Goal: Information Seeking & Learning: Learn about a topic

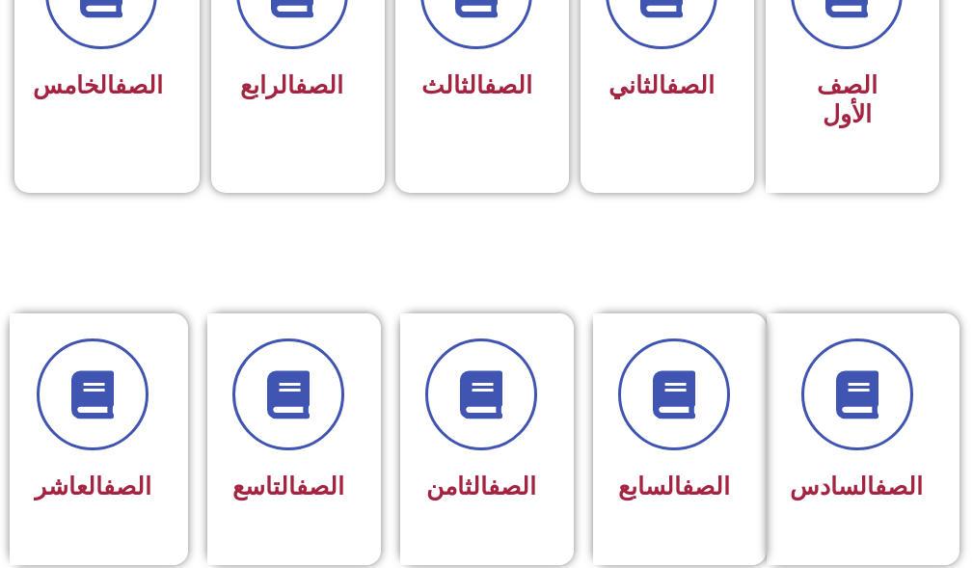
scroll to position [1157, 0]
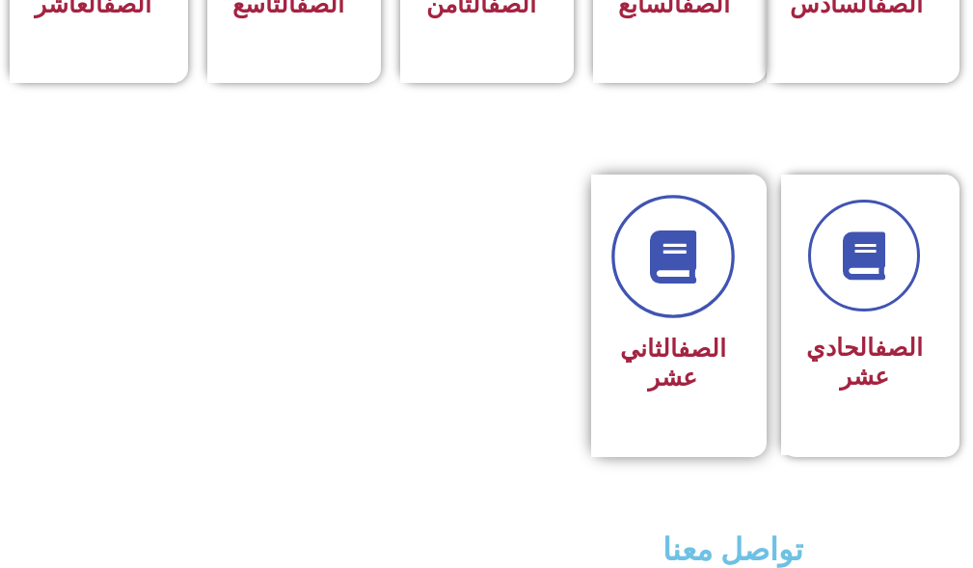
click at [626, 297] on link at bounding box center [672, 257] width 123 height 123
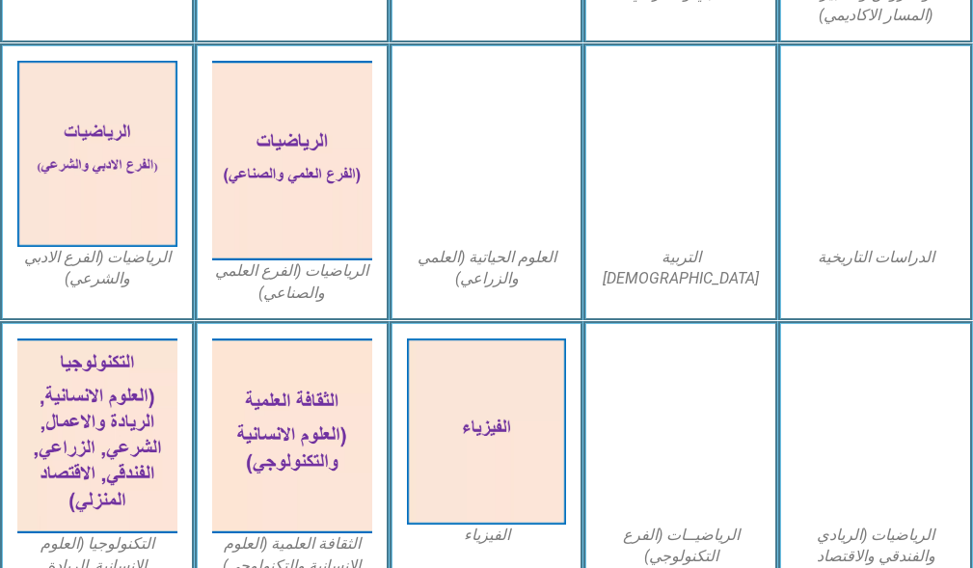
scroll to position [964, 0]
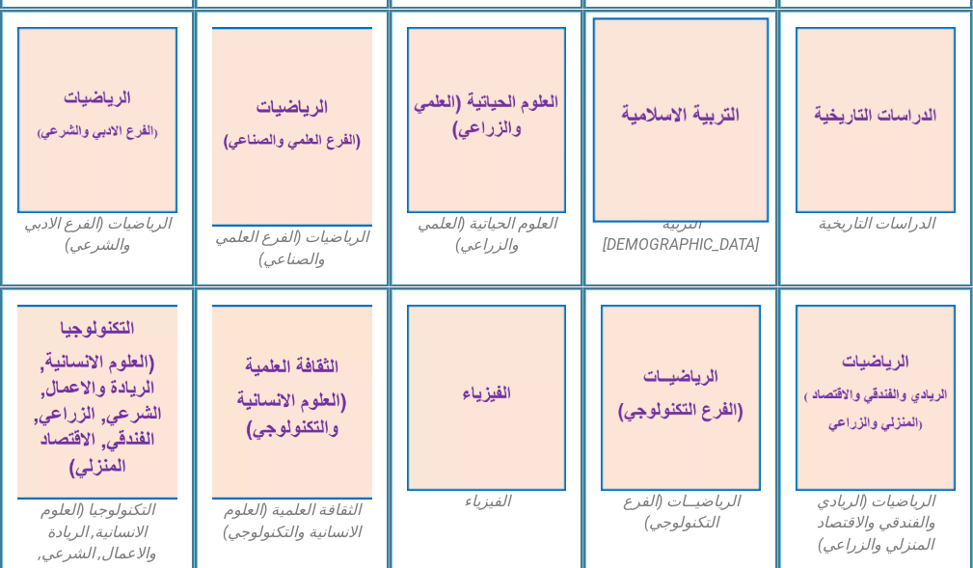
click at [646, 86] on img at bounding box center [680, 119] width 175 height 204
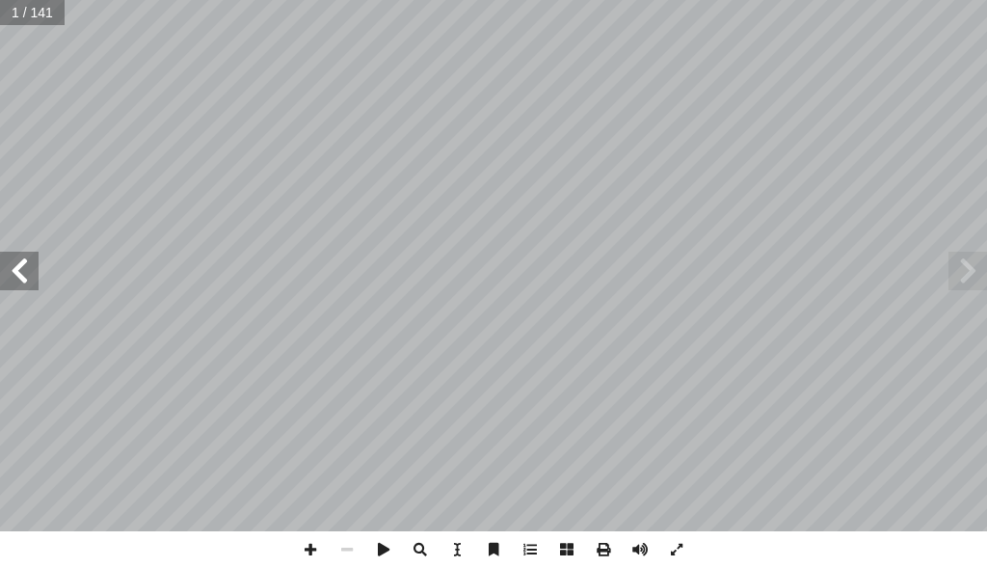
click at [18, 267] on span at bounding box center [19, 271] width 39 height 39
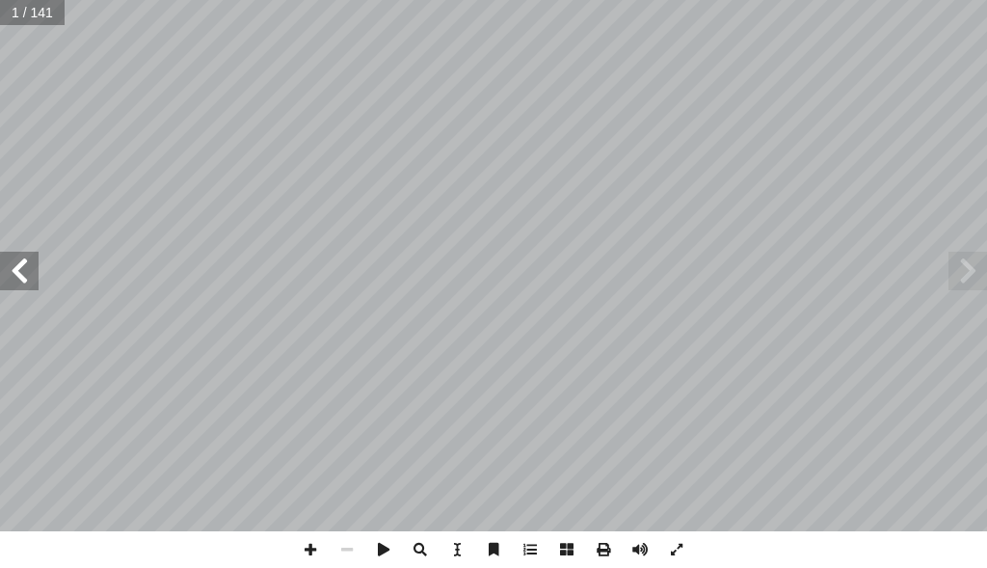
click at [18, 267] on span at bounding box center [19, 271] width 39 height 39
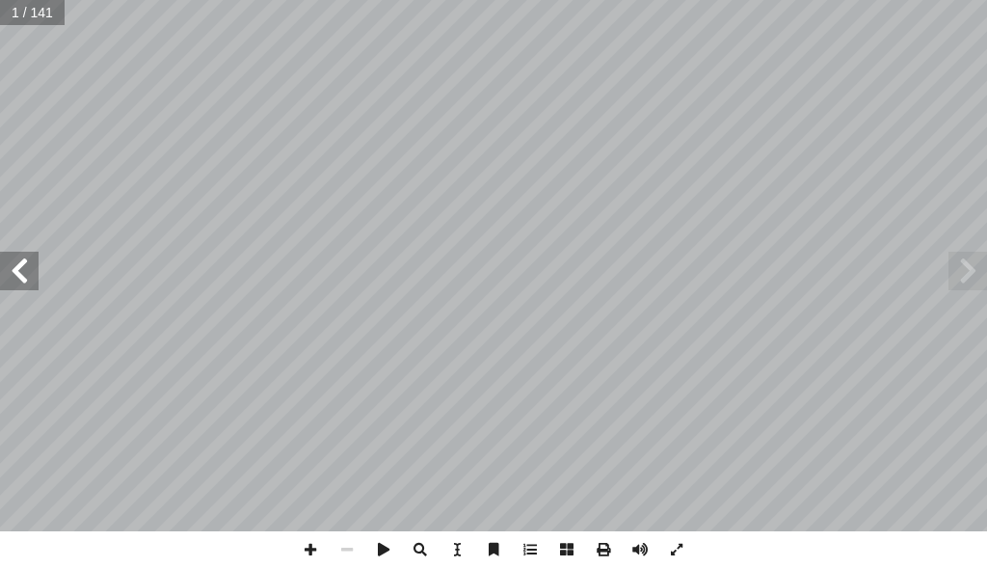
click at [18, 267] on span at bounding box center [19, 271] width 39 height 39
click at [29, 269] on span at bounding box center [19, 271] width 39 height 39
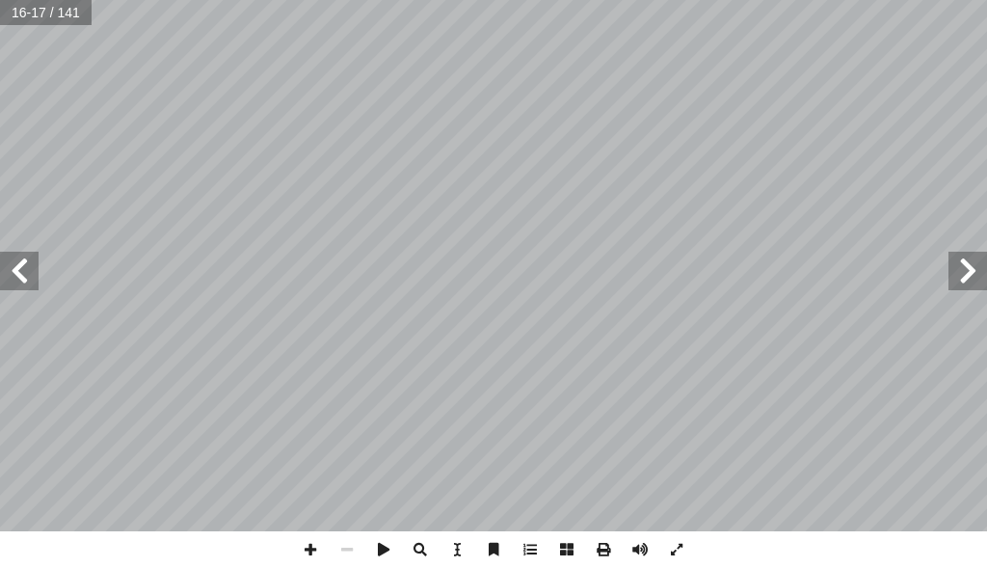
click at [29, 269] on span at bounding box center [19, 271] width 39 height 39
click at [29, 270] on span at bounding box center [19, 271] width 39 height 39
click at [27, 276] on span at bounding box center [19, 271] width 39 height 39
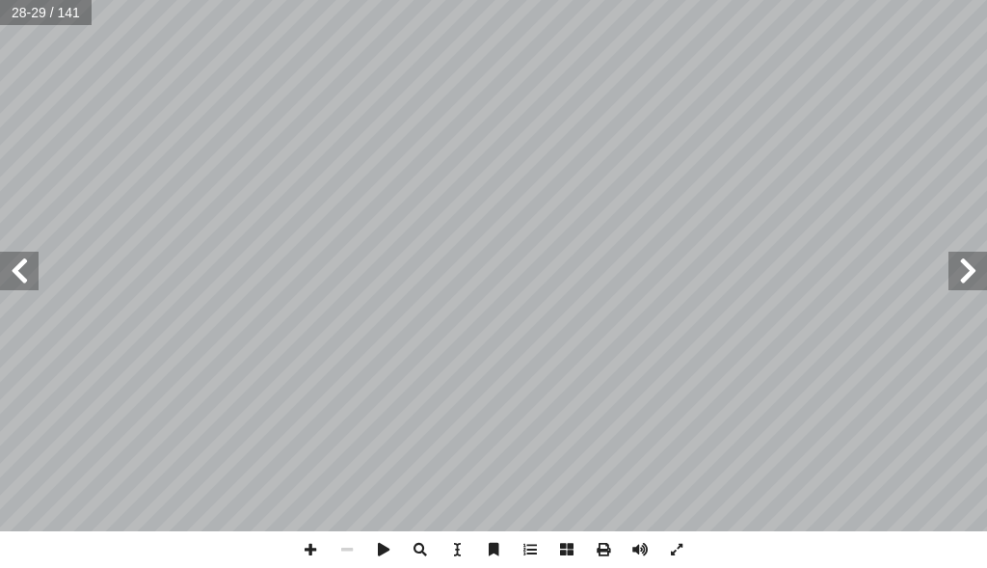
click at [27, 276] on span at bounding box center [19, 271] width 39 height 39
click at [307, 538] on span at bounding box center [310, 549] width 37 height 37
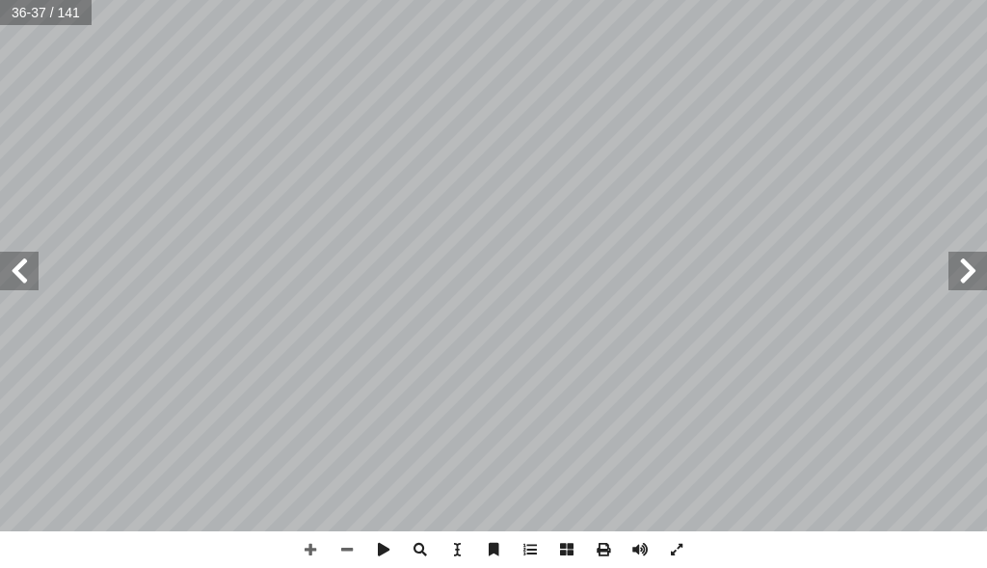
click at [973, 281] on span at bounding box center [967, 271] width 39 height 39
click at [25, 257] on span at bounding box center [19, 271] width 39 height 39
click at [0, 130] on html "الصفحة الرئيسية الصف الأول الصف الثاني الصف الثالث الصف الرابع الصف الخامس الصف…" at bounding box center [493, 65] width 987 height 130
click at [14, 273] on span at bounding box center [19, 271] width 39 height 39
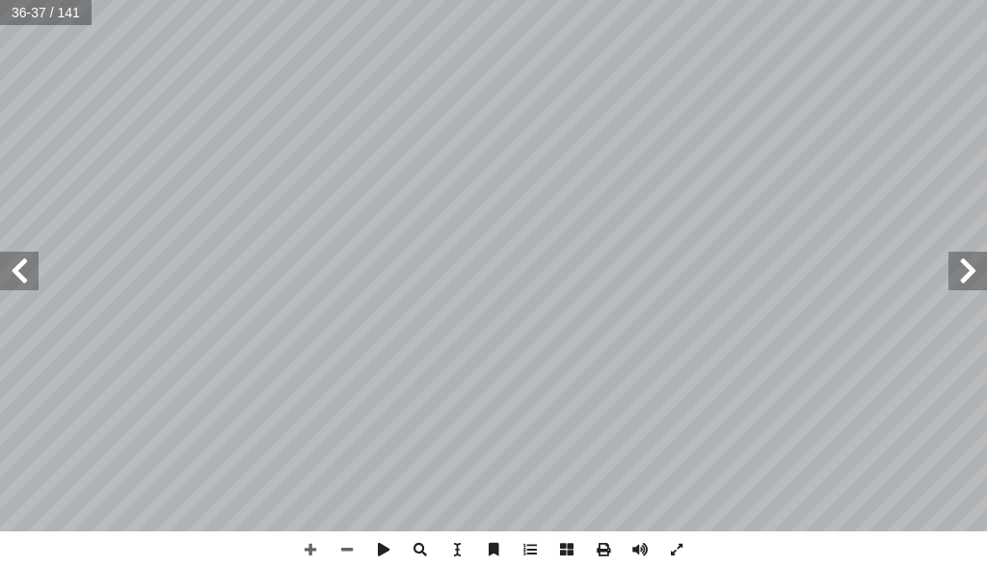
click at [58, 29] on div "ت. � لى- في المجتمع � بع: سنن الله -تع � الدرس الس قادرين على: � ن يكونو أ رس �…" at bounding box center [493, 265] width 987 height 531
drag, startPoint x: 30, startPoint y: 279, endPoint x: 918, endPoint y: 535, distance: 924.0
click at [957, 130] on html "الصفحة الرئيسية الصف الأول الصف الثاني الصف الثالث الصف الرابع الصف الخامس الصف…" at bounding box center [493, 65] width 987 height 130
